Goal: Task Accomplishment & Management: Manage account settings

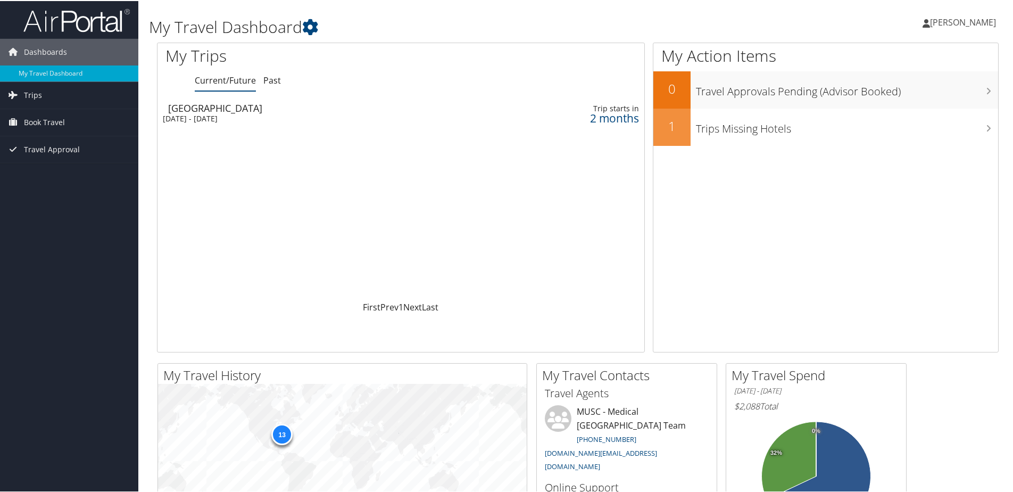
click at [960, 21] on span "[PERSON_NAME]" at bounding box center [963, 21] width 66 height 12
click at [899, 60] on link "My Settings" at bounding box center [935, 59] width 119 height 18
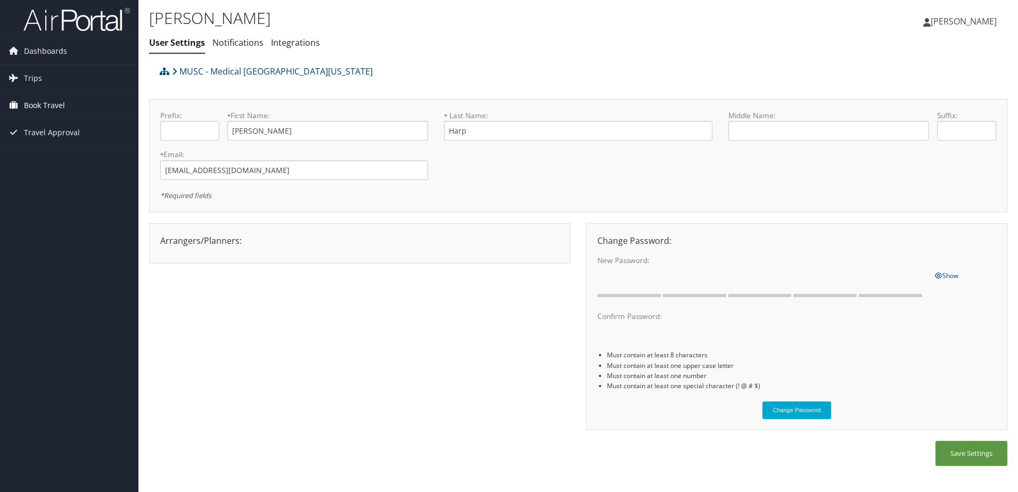
click at [48, 107] on span "Book Travel" at bounding box center [44, 105] width 41 height 27
click at [49, 154] on link "Book/Manage Online Trips" at bounding box center [69, 159] width 138 height 16
